Goal: Information Seeking & Learning: Learn about a topic

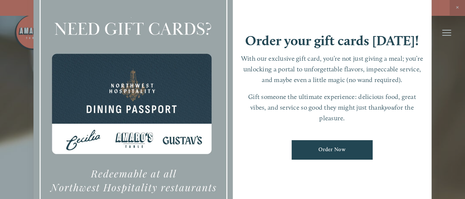
click at [446, 30] on div at bounding box center [232, 99] width 465 height 199
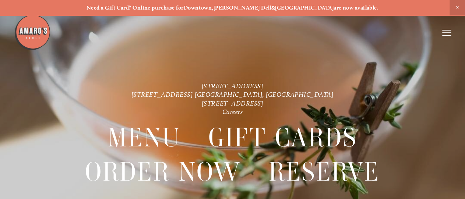
click at [445, 28] on header "Menu Order Now Visit Gallery 0" at bounding box center [232, 33] width 437 height 66
click at [445, 32] on icon at bounding box center [446, 32] width 9 height 7
click at [317, 33] on span "Menu" at bounding box center [320, 32] width 14 height 6
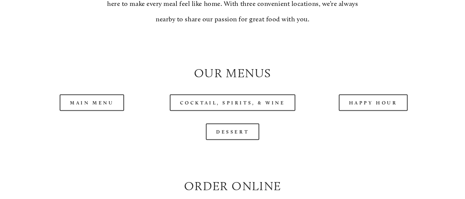
scroll to position [701, 0]
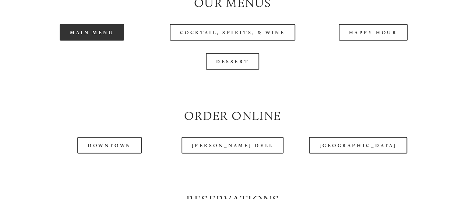
click at [92, 41] on link "Main Menu" at bounding box center [92, 32] width 64 height 17
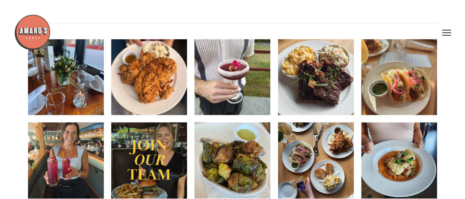
scroll to position [956, 0]
click at [310, 102] on img at bounding box center [316, 77] width 76 height 101
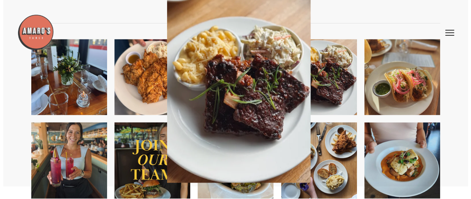
scroll to position [944, 0]
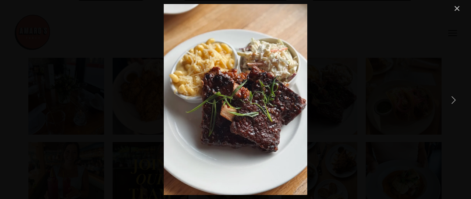
click at [451, 98] on link "Next Item" at bounding box center [453, 100] width 16 height 16
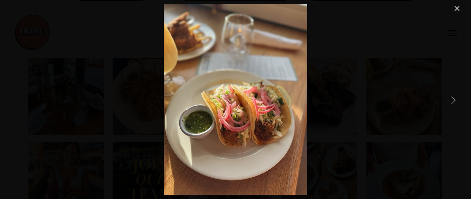
click at [451, 98] on link "Next Item" at bounding box center [453, 100] width 16 height 16
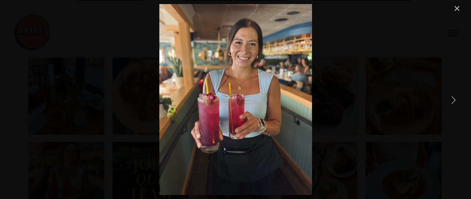
click at [451, 98] on link "Next Item" at bounding box center [453, 100] width 16 height 16
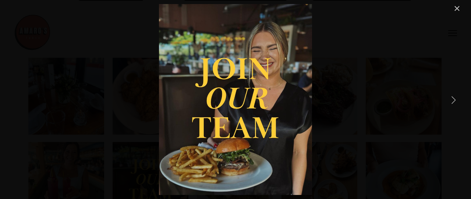
click at [451, 98] on link "Next Item" at bounding box center [453, 100] width 16 height 16
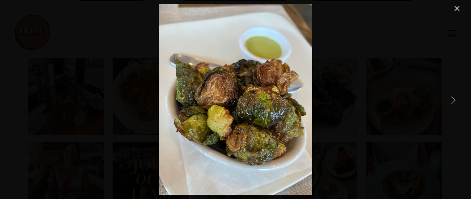
click at [453, 101] on link "Next Item" at bounding box center [453, 100] width 16 height 16
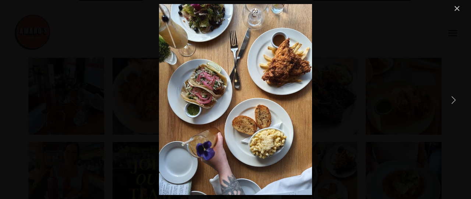
click at [453, 99] on link "Next Item" at bounding box center [453, 100] width 16 height 16
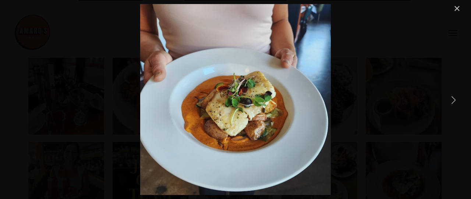
click at [453, 99] on link "Next Item" at bounding box center [453, 100] width 16 height 16
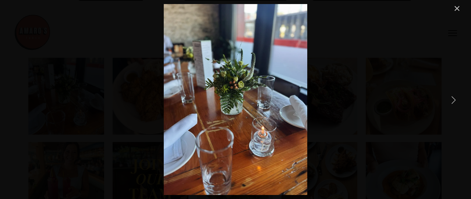
click at [453, 99] on link "Next Item" at bounding box center [453, 100] width 16 height 16
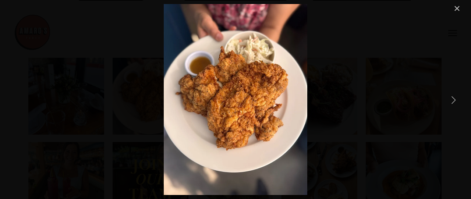
click at [453, 99] on link "Next Item" at bounding box center [453, 100] width 16 height 16
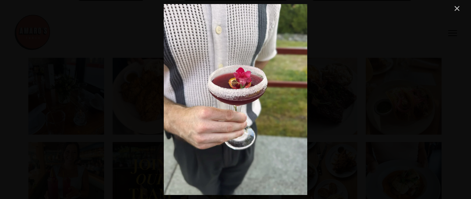
click at [458, 7] on link "Close" at bounding box center [456, 8] width 9 height 9
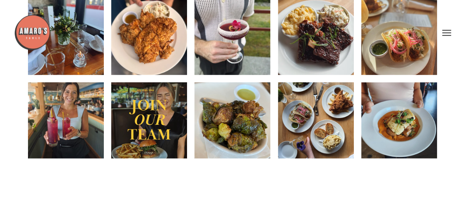
scroll to position [956, 0]
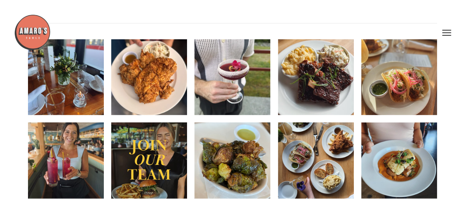
click at [225, 100] on img at bounding box center [232, 77] width 76 height 101
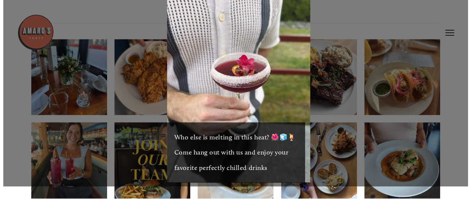
scroll to position [944, 0]
